Goal: Task Accomplishment & Management: Complete application form

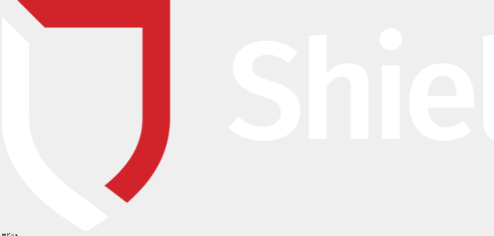
type input "Chelsea"
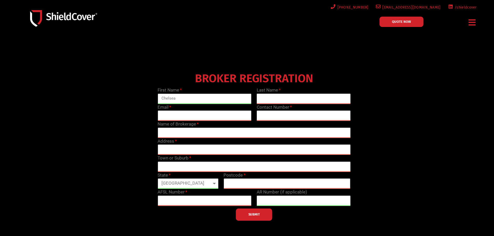
click at [257, 102] on input "text" at bounding box center [304, 99] width 94 height 10
type input "[PERSON_NAME]"
click at [194, 113] on input "email" at bounding box center [204, 115] width 94 height 10
type input "[EMAIL_ADDRESS][DOMAIN_NAME]"
click at [293, 116] on input "text" at bounding box center [304, 115] width 94 height 10
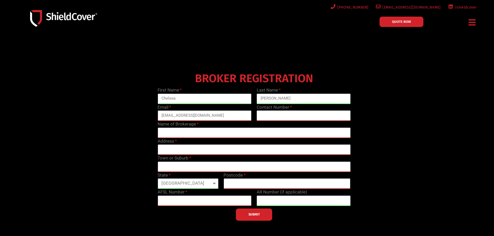
type input "07 5688 0973"
click at [181, 137] on input "text" at bounding box center [253, 133] width 193 height 10
type input "Insurance Mentor"
click at [196, 202] on input "text" at bounding box center [204, 201] width 94 height 10
